Goal: Task Accomplishment & Management: Manage account settings

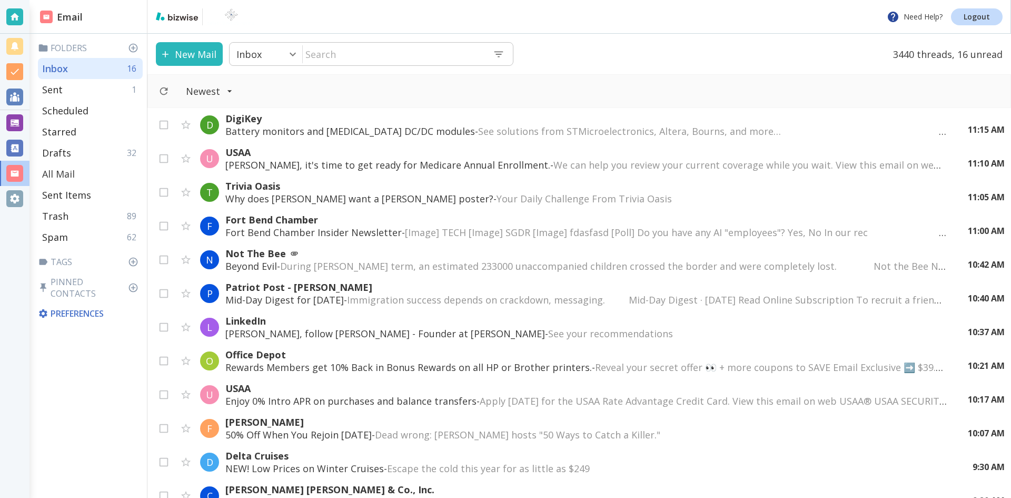
click at [62, 172] on p "All Mail" at bounding box center [58, 173] width 33 height 13
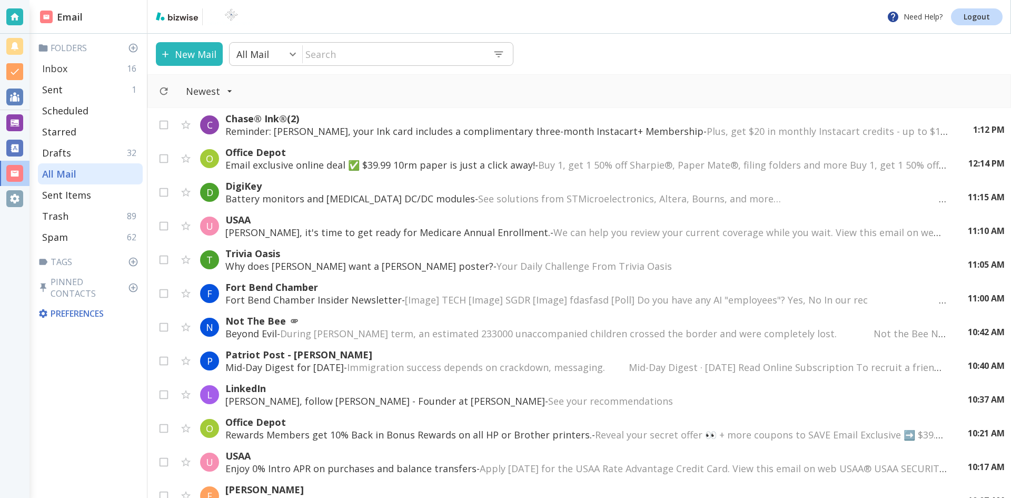
click at [65, 66] on p "Inbox" at bounding box center [54, 68] width 25 height 13
type input "0"
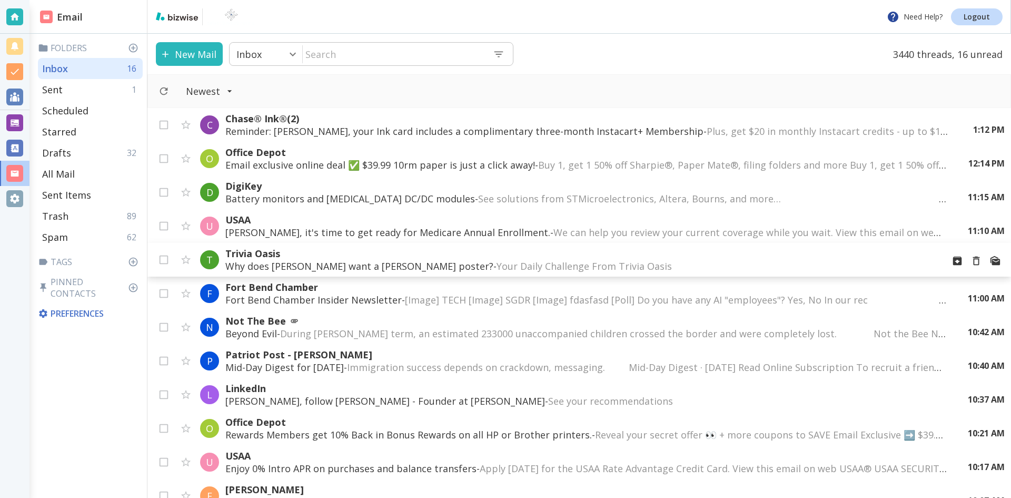
click at [397, 264] on p "Why does [PERSON_NAME] want a [PERSON_NAME] poster? - Your Daily Challenge From…" at bounding box center [580, 266] width 710 height 13
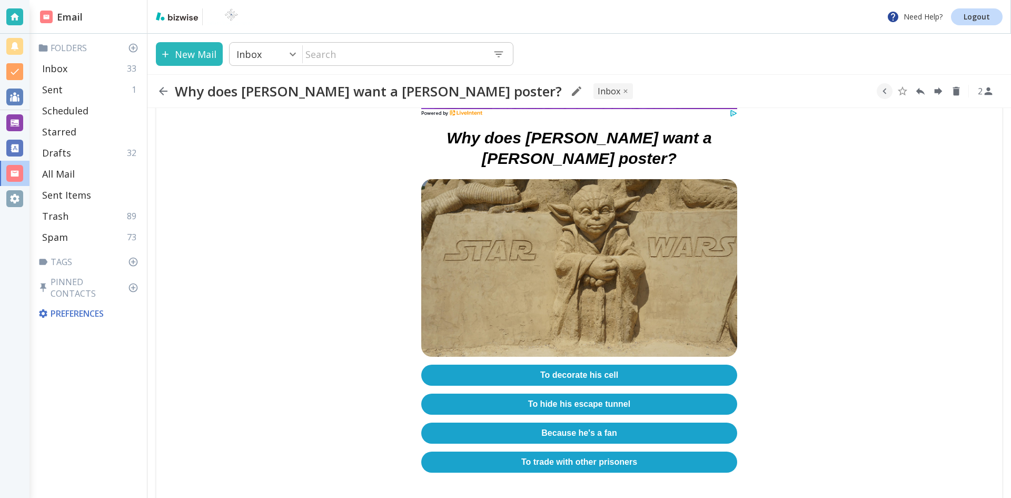
scroll to position [316, 0]
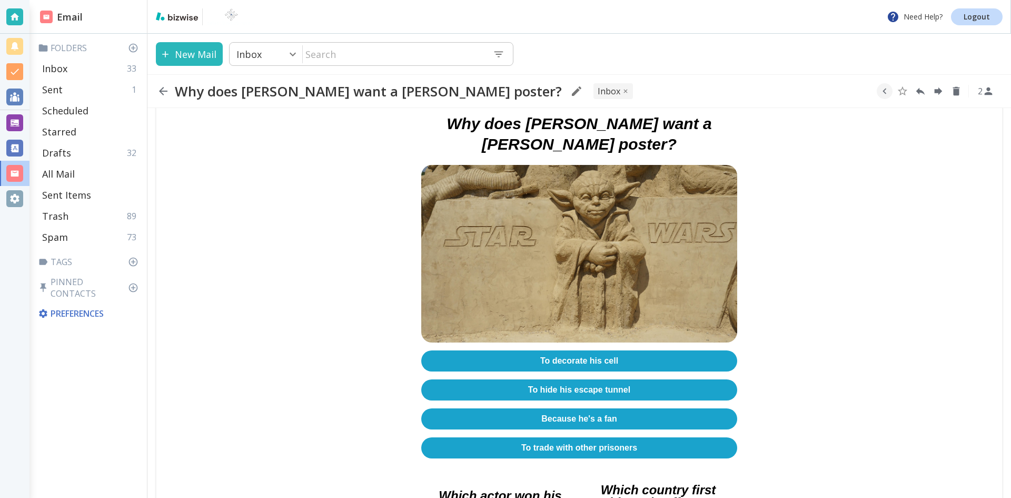
click at [581, 408] on link "Because he's a fan" at bounding box center [579, 418] width 316 height 21
click at [163, 91] on icon "button" at bounding box center [163, 91] width 8 height 8
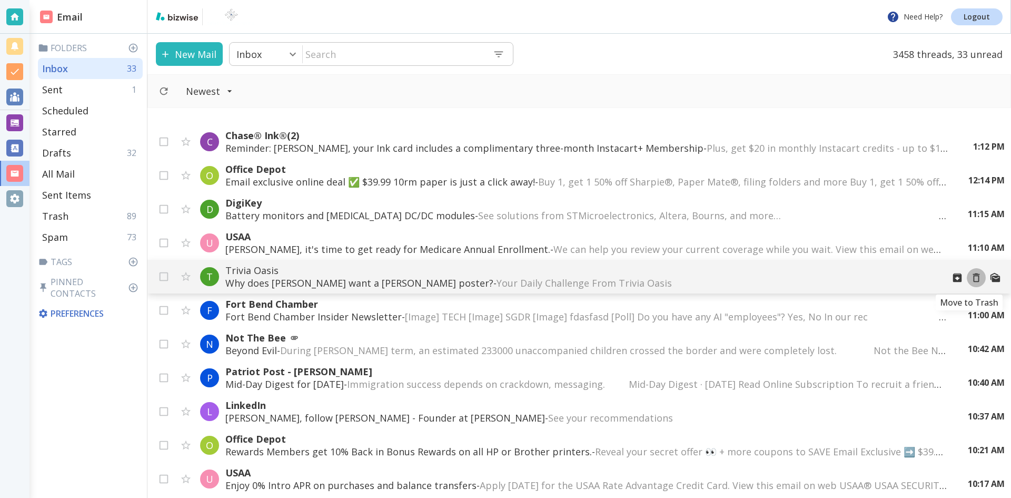
click at [971, 276] on icon "Move to Trash" at bounding box center [977, 278] width 12 height 12
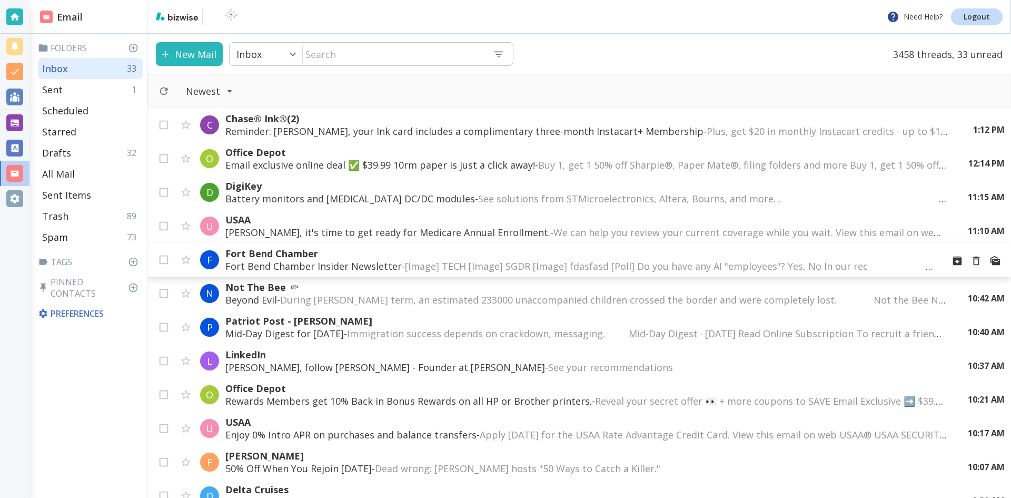
click at [571, 262] on span "[Image] TECH [Image] SGDR [Image] fdasfasd [Poll] Do you have any AI "employees…" at bounding box center [695, 266] width 581 height 13
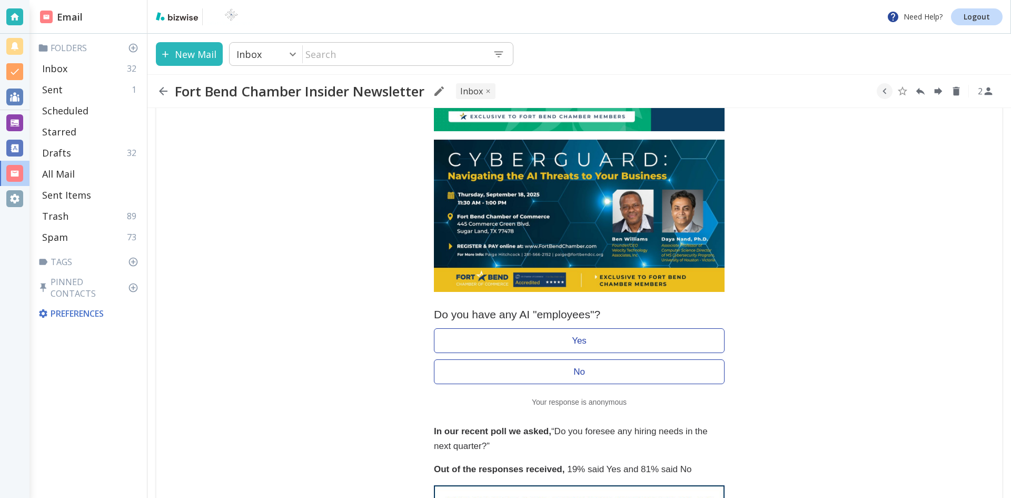
scroll to position [579, 0]
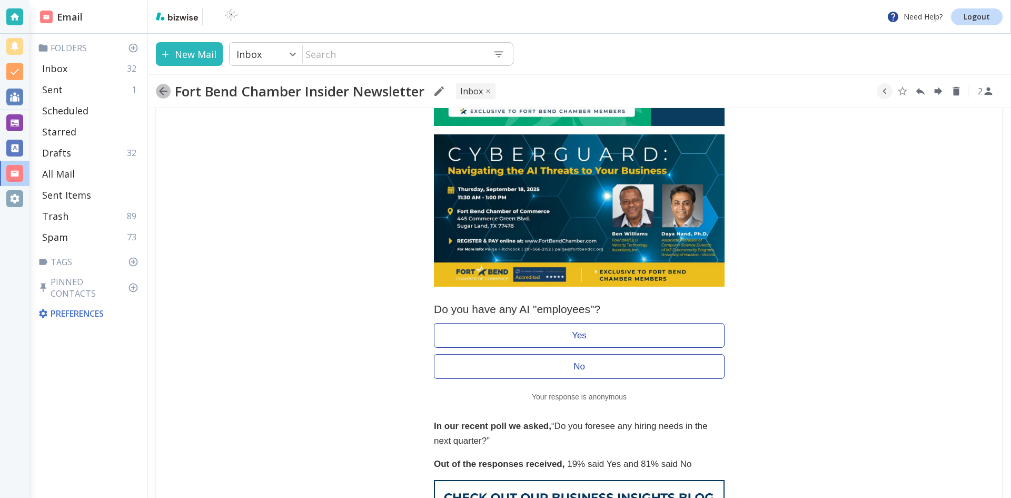
click at [162, 90] on icon "button" at bounding box center [163, 91] width 8 height 8
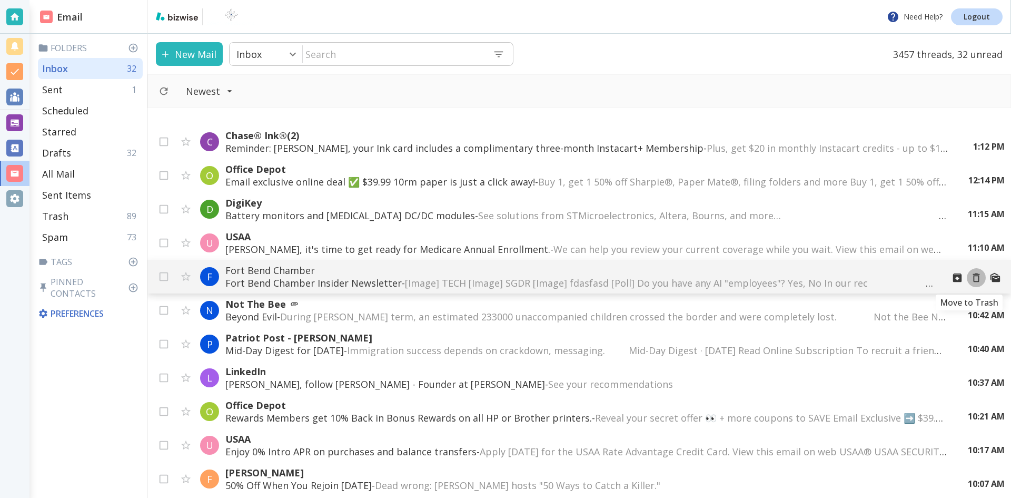
click at [971, 276] on icon "Move to Trash" at bounding box center [977, 278] width 12 height 12
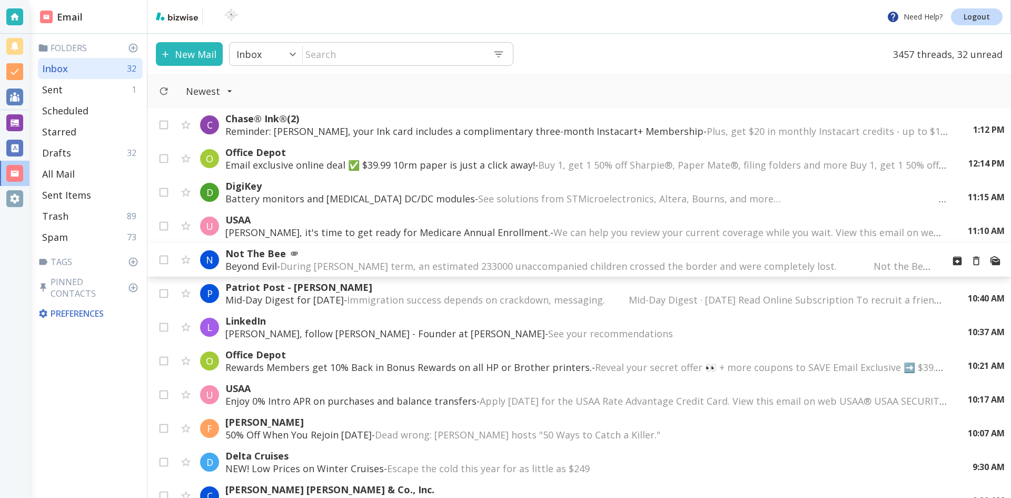
click at [747, 263] on span "During [PERSON_NAME] term, an estimated 233000 unaccompanied children crossed t…" at bounding box center [674, 266] width 788 height 13
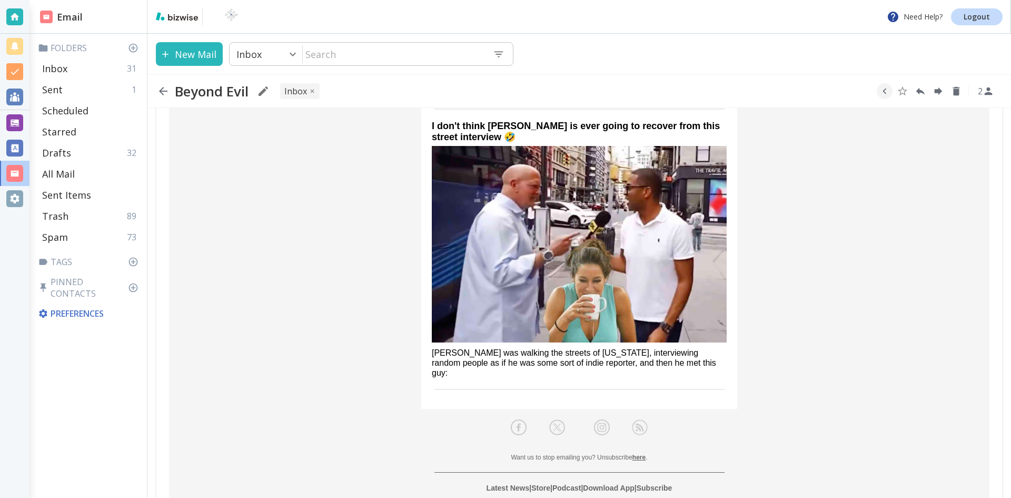
scroll to position [2653, 0]
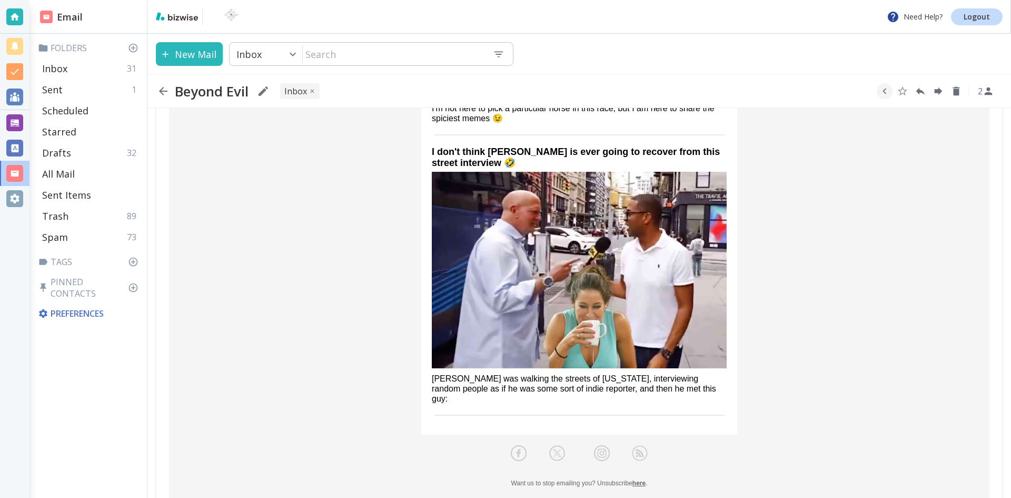
click at [628, 197] on img at bounding box center [579, 270] width 295 height 196
click at [161, 90] on icon "button" at bounding box center [163, 91] width 8 height 8
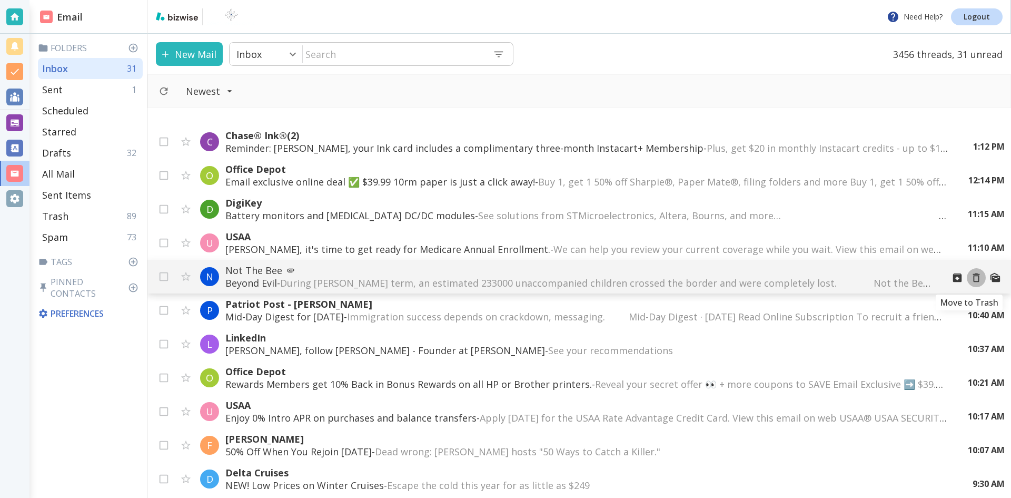
click at [971, 277] on icon "Move to Trash" at bounding box center [977, 278] width 12 height 12
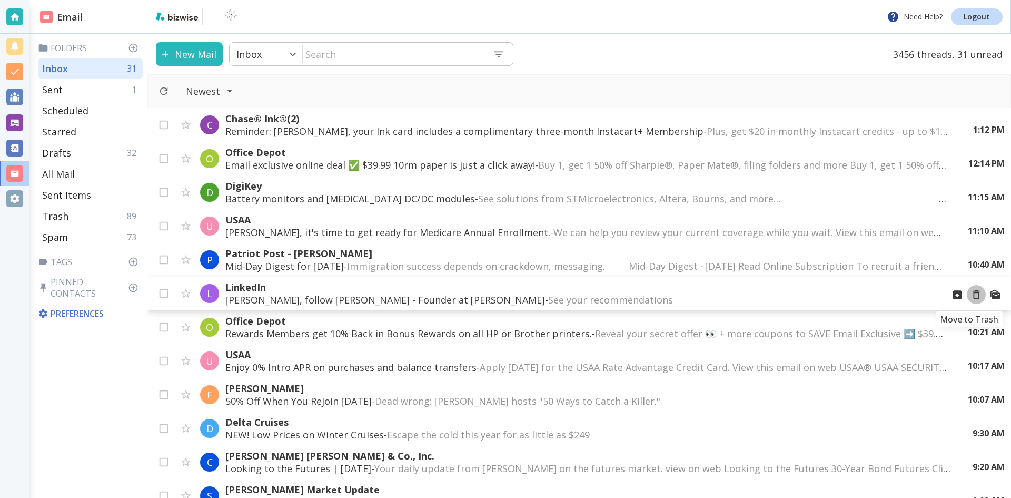
click at [971, 294] on icon "Move to Trash" at bounding box center [977, 295] width 12 height 12
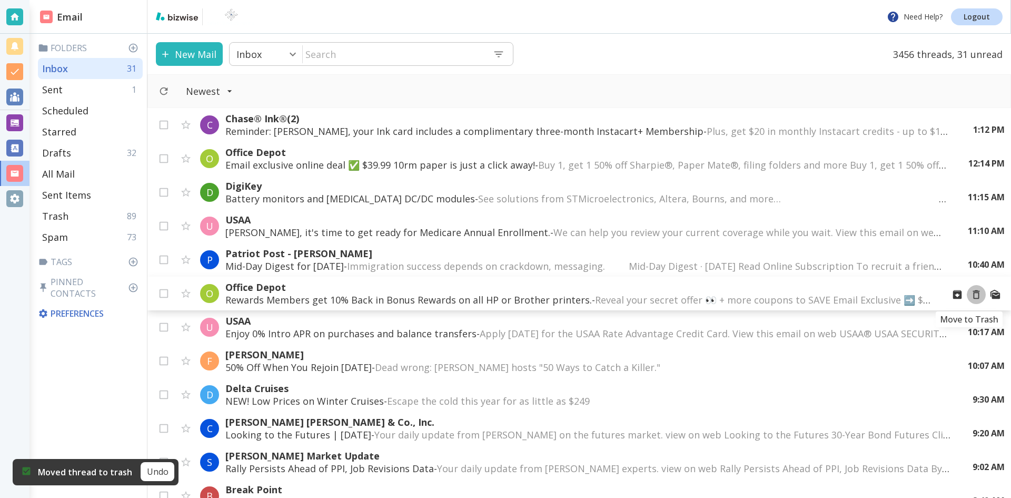
click at [971, 293] on icon "Move to Trash" at bounding box center [977, 295] width 12 height 12
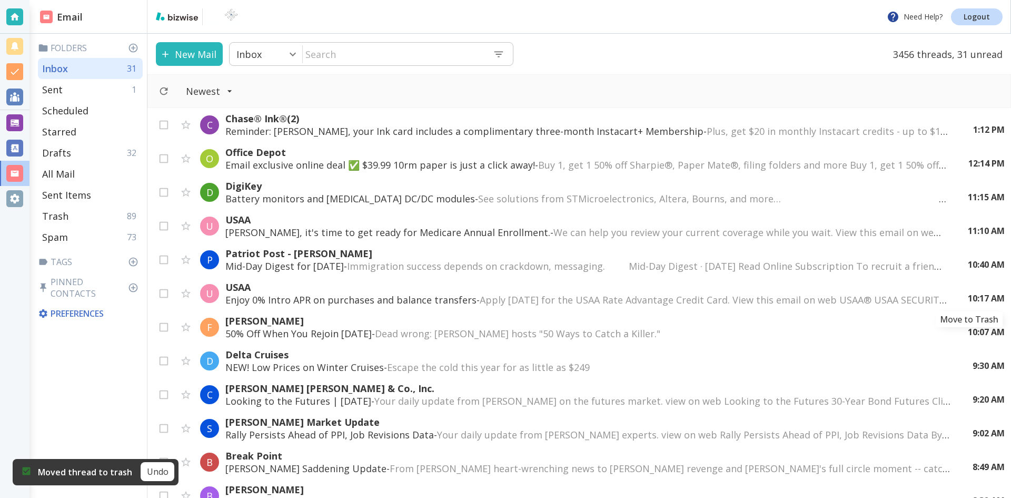
click at [0, 0] on icon "Move to Trash" at bounding box center [0, 0] width 0 height 0
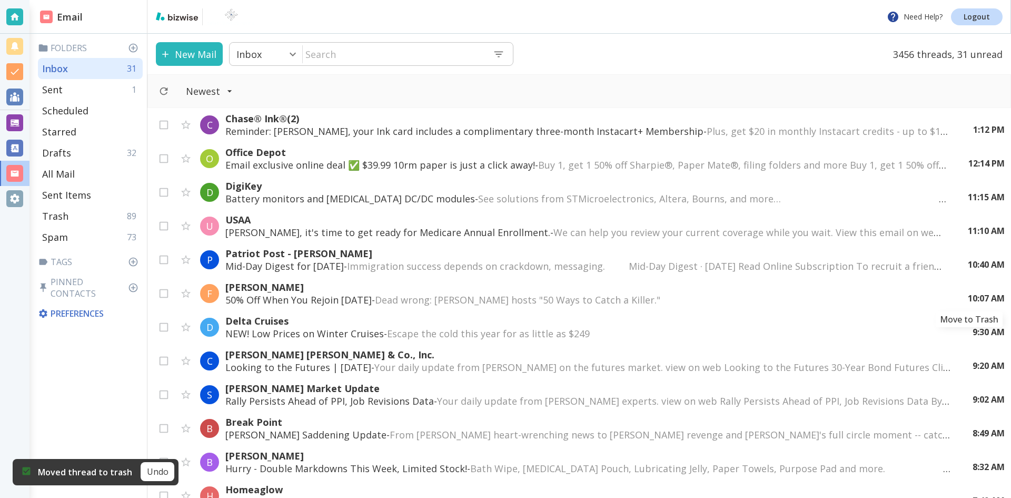
click at [0, 0] on icon "Move to Trash" at bounding box center [0, 0] width 0 height 0
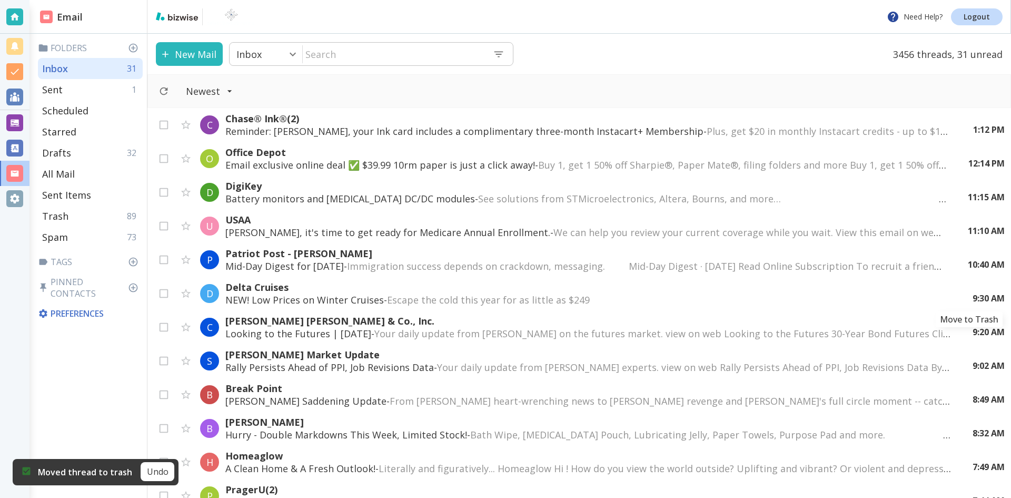
click at [0, 0] on icon "Move to Trash" at bounding box center [0, 0] width 0 height 0
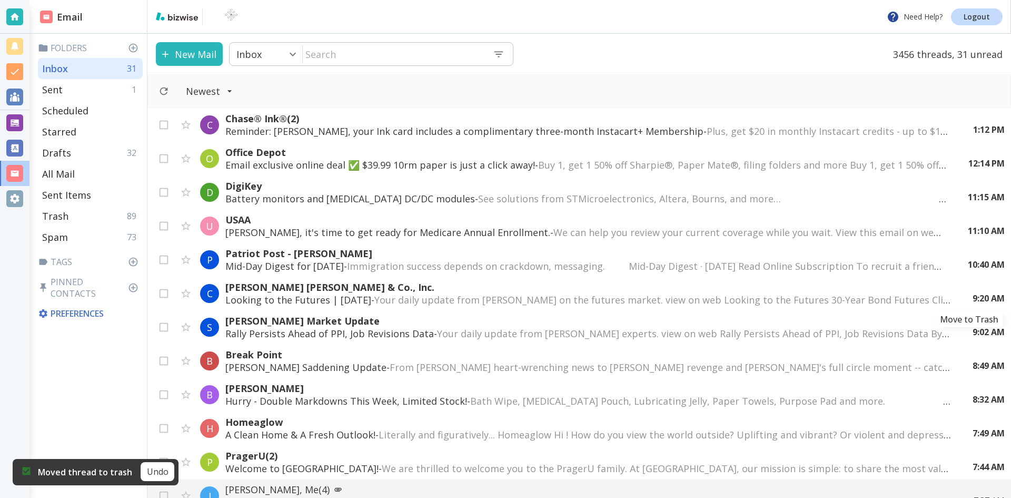
click at [0, 0] on icon "Move to Trash" at bounding box center [0, 0] width 0 height 0
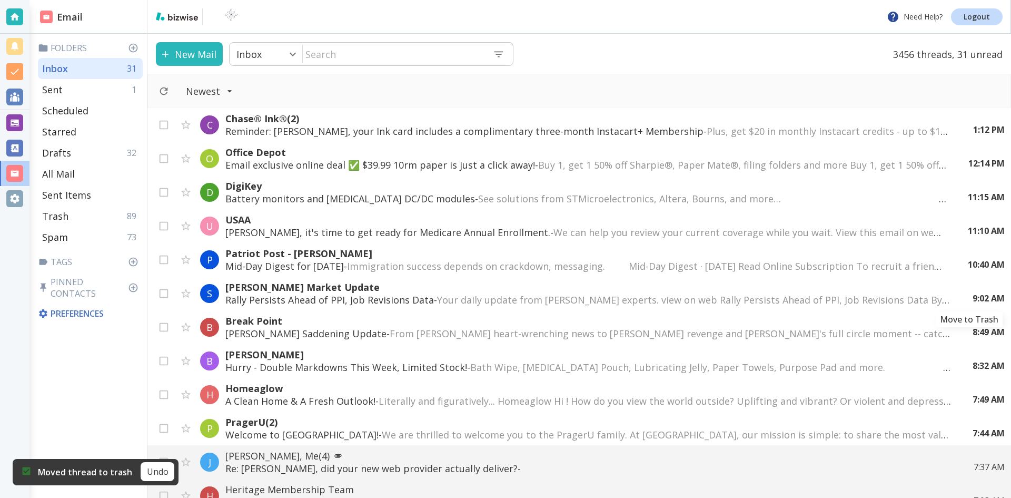
click at [0, 0] on icon "Move to Trash" at bounding box center [0, 0] width 0 height 0
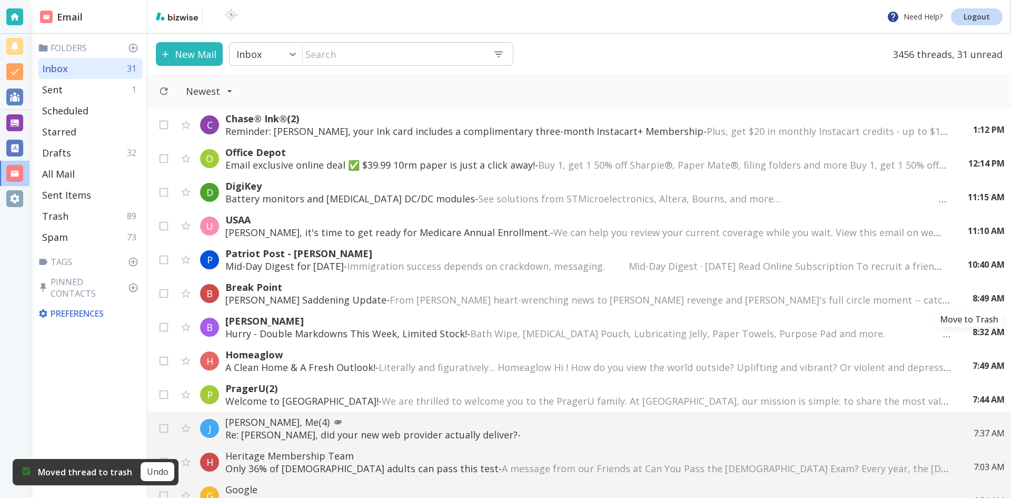
click at [0, 0] on icon "Move to Trash" at bounding box center [0, 0] width 0 height 0
